Goal: Book appointment/travel/reservation

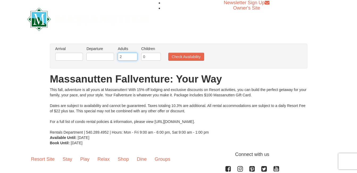
click at [130, 57] on input "2" at bounding box center [128, 57] width 20 height 8
click at [134, 56] on input "3" at bounding box center [128, 57] width 20 height 8
click at [134, 56] on input "4" at bounding box center [128, 57] width 20 height 8
type input "5"
click at [134, 56] on input "5" at bounding box center [128, 57] width 20 height 8
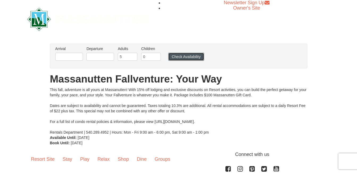
click at [181, 57] on button "Check Availability" at bounding box center [186, 57] width 36 height 8
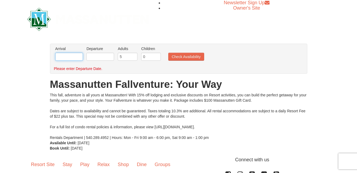
click at [74, 58] on input "text" at bounding box center [69, 57] width 28 height 8
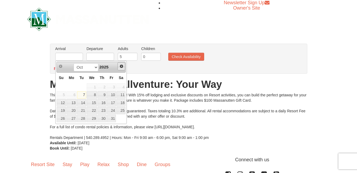
click at [120, 67] on span "Next" at bounding box center [121, 66] width 4 height 4
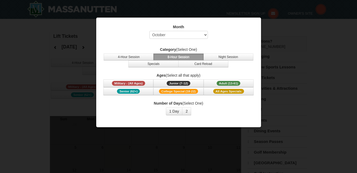
select select "10"
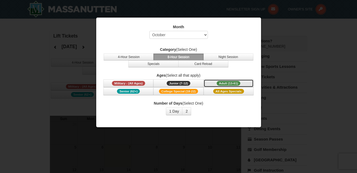
click at [232, 82] on span "Adult (13-61)" at bounding box center [229, 83] width 24 height 5
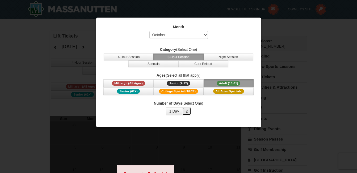
click at [186, 112] on button "2" at bounding box center [186, 111] width 9 height 8
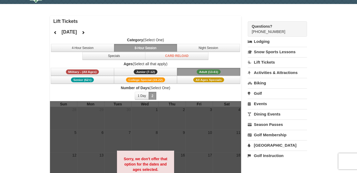
scroll to position [27, 0]
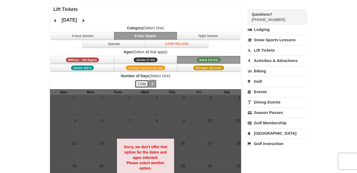
click at [142, 83] on button "1 Day" at bounding box center [142, 84] width 14 height 8
click at [202, 57] on span "Adult (13-61)" at bounding box center [209, 59] width 24 height 5
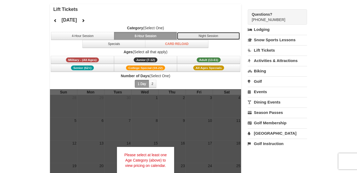
click at [203, 38] on button "Night Session" at bounding box center [208, 36] width 63 height 8
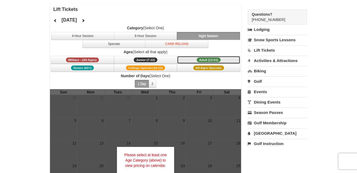
click at [206, 57] on button "Adult (13-61) (13 - 61)" at bounding box center [208, 60] width 63 height 8
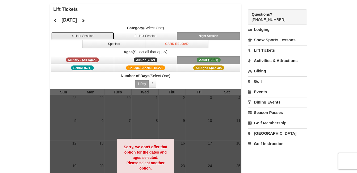
click at [88, 35] on button "4-Hour Session" at bounding box center [82, 36] width 63 height 8
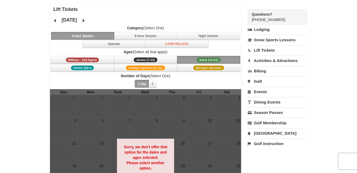
click at [199, 59] on span "Adult (13-61)" at bounding box center [209, 59] width 24 height 5
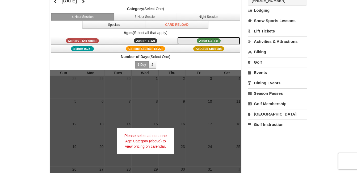
scroll to position [53, 0]
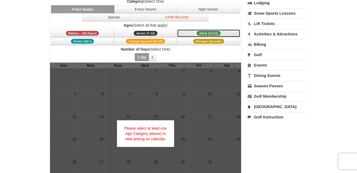
click at [207, 30] on button "Adult (13-61) (13 - 61)" at bounding box center [208, 33] width 63 height 8
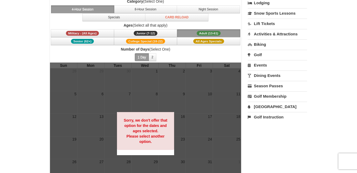
click at [207, 30] on button "Adult (13-61) (13 - 61)" at bounding box center [208, 33] width 63 height 8
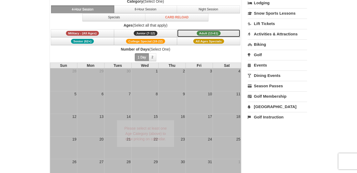
click at [207, 31] on button "Adult (13-61) (13 - 61)" at bounding box center [208, 33] width 63 height 8
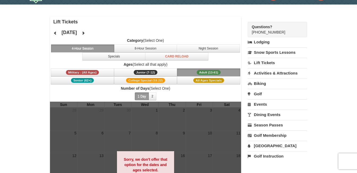
scroll to position [27, 0]
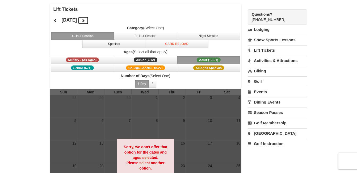
click at [85, 20] on icon at bounding box center [83, 21] width 4 height 4
click at [89, 21] on button at bounding box center [83, 20] width 11 height 8
click at [136, 36] on button "8-Hour Session" at bounding box center [145, 36] width 63 height 8
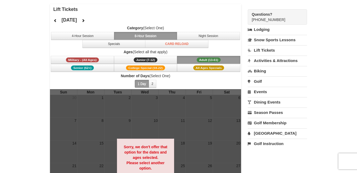
click at [214, 58] on span "Adult (13-61)" at bounding box center [209, 59] width 24 height 5
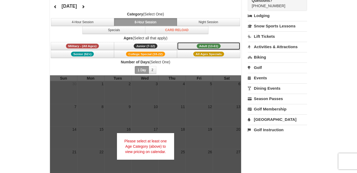
scroll to position [53, 0]
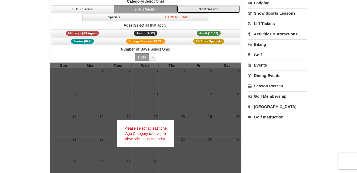
click at [205, 9] on button "Night Session" at bounding box center [208, 9] width 63 height 8
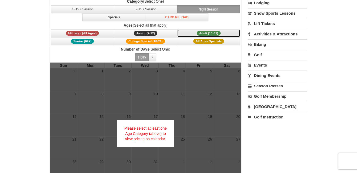
click at [216, 32] on span "Adult (13-61)" at bounding box center [209, 33] width 24 height 5
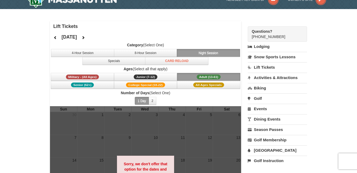
scroll to position [0, 0]
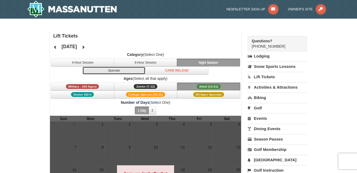
click at [109, 70] on button "Specials" at bounding box center [113, 70] width 63 height 8
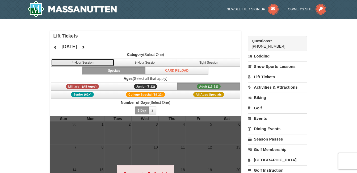
click at [101, 61] on button "4-Hour Session" at bounding box center [82, 62] width 63 height 8
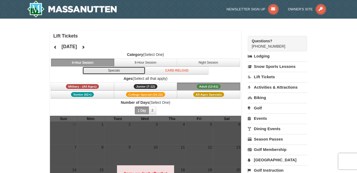
click at [114, 73] on button "Specials" at bounding box center [113, 70] width 63 height 8
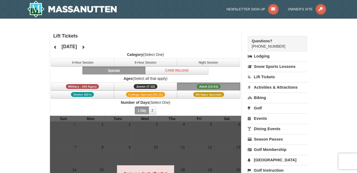
click at [217, 85] on span "Adult (13-61)" at bounding box center [209, 86] width 24 height 5
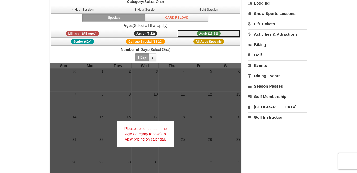
scroll to position [53, 0]
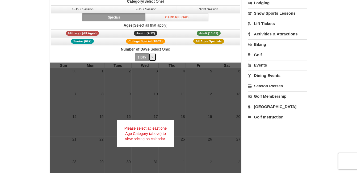
click at [153, 57] on button "2" at bounding box center [153, 57] width 8 height 8
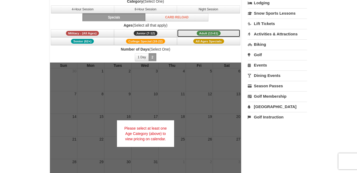
click at [204, 32] on span "Adult (13-61)" at bounding box center [209, 33] width 24 height 5
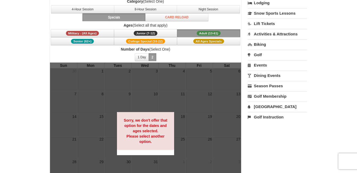
click at [125, 20] on button "Specials" at bounding box center [113, 17] width 63 height 8
click at [207, 32] on span "Adult (13-61)" at bounding box center [209, 33] width 24 height 5
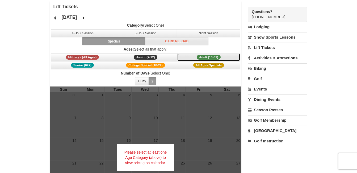
scroll to position [0, 0]
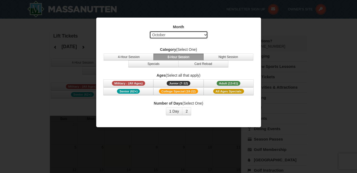
click at [198, 35] on select "Select October November December January February March April May June July Aug…" at bounding box center [178, 35] width 58 height 8
select select "12"
click at [149, 31] on select "Select October November December January February March April May June July Aug…" at bounding box center [178, 35] width 58 height 8
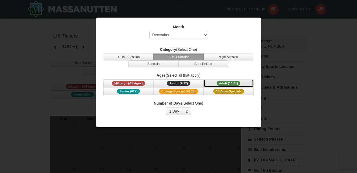
click at [219, 83] on span "Adult (13-61)" at bounding box center [229, 83] width 24 height 5
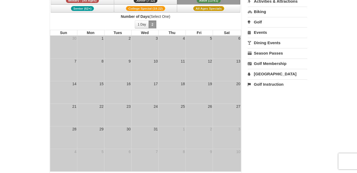
scroll to position [106, 0]
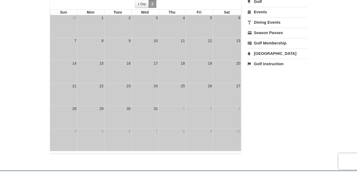
click at [68, 115] on div "28" at bounding box center [63, 117] width 27 height 22
click at [89, 115] on td "29" at bounding box center [90, 117] width 27 height 23
click at [103, 109] on div "29" at bounding box center [101, 108] width 5 height 5
click at [74, 110] on div "28" at bounding box center [74, 108] width 5 height 5
click at [73, 110] on div "28" at bounding box center [74, 108] width 5 height 5
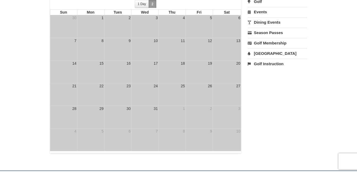
click at [73, 110] on div "28" at bounding box center [74, 108] width 5 height 5
click at [91, 114] on td "29" at bounding box center [90, 117] width 27 height 23
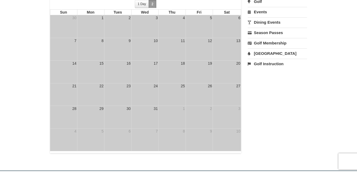
click at [91, 114] on td "29" at bounding box center [90, 117] width 27 height 23
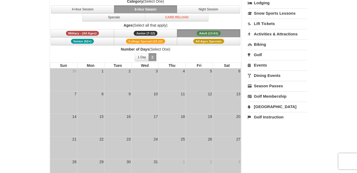
scroll to position [27, 0]
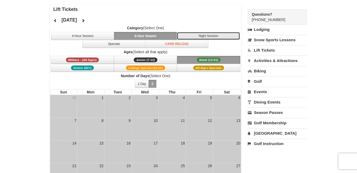
click at [210, 34] on button "Night Session" at bounding box center [208, 36] width 63 height 8
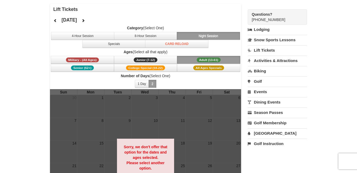
click at [205, 58] on span "Adult (13-61)" at bounding box center [209, 59] width 24 height 5
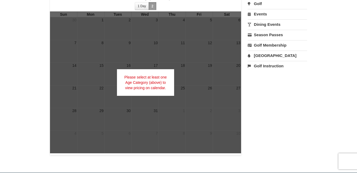
scroll to position [106, 0]
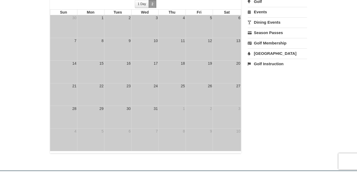
click at [99, 126] on td "29" at bounding box center [90, 117] width 27 height 23
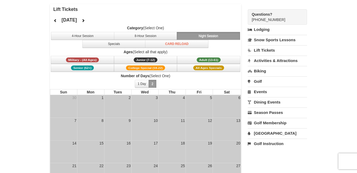
scroll to position [0, 0]
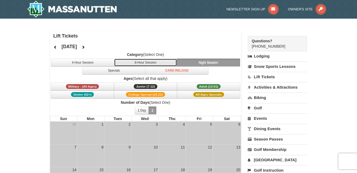
click at [125, 62] on button "8-Hour Session" at bounding box center [145, 62] width 63 height 8
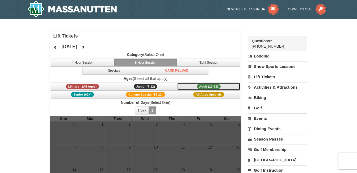
click at [205, 86] on span "Adult (13-61)" at bounding box center [209, 86] width 24 height 5
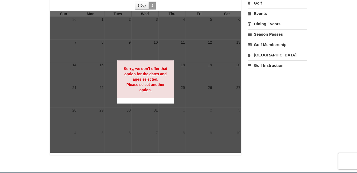
scroll to position [106, 0]
